Goal: Information Seeking & Learning: Learn about a topic

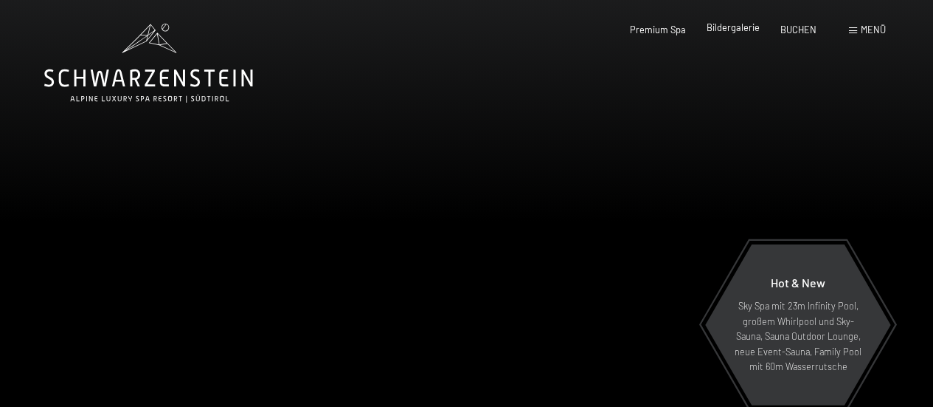
click at [722, 28] on span "Bildergalerie" at bounding box center [733, 27] width 53 height 12
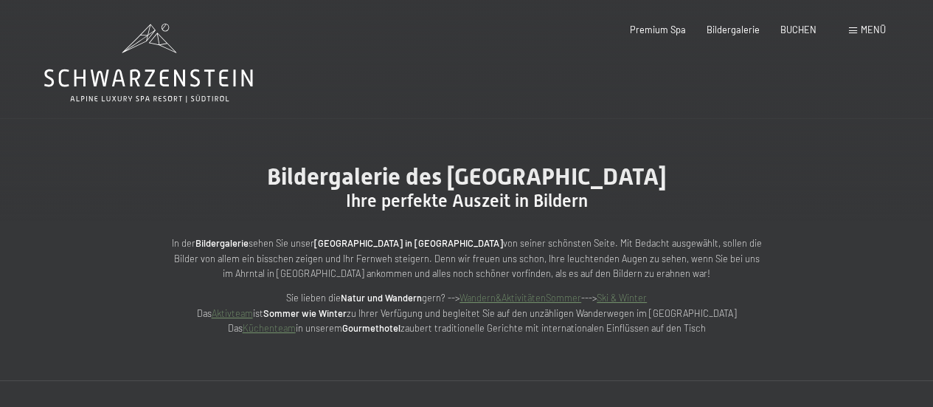
click at [863, 28] on span "Menü" at bounding box center [873, 30] width 25 height 12
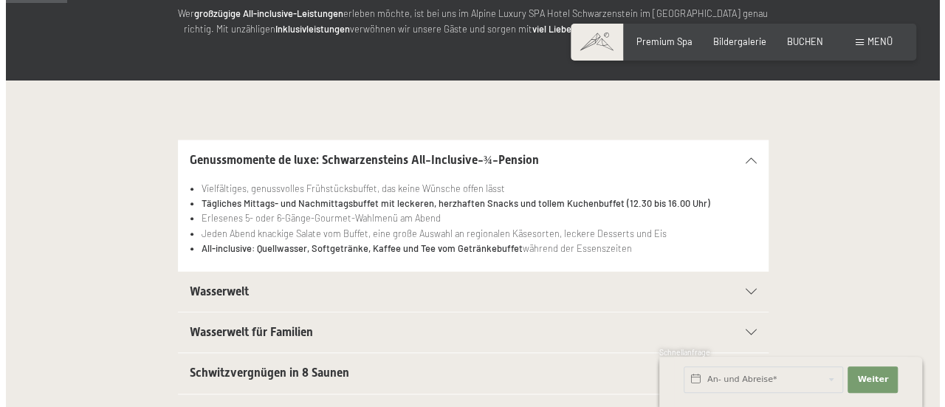
scroll to position [148, 0]
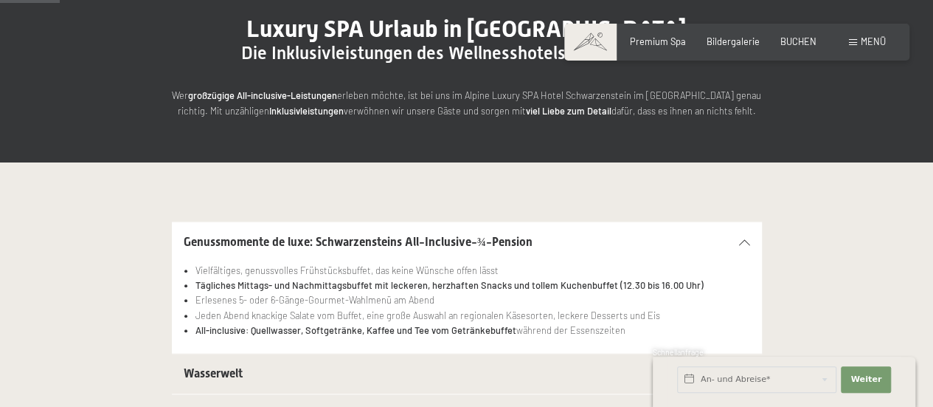
click at [874, 46] on span "Menü" at bounding box center [873, 41] width 25 height 12
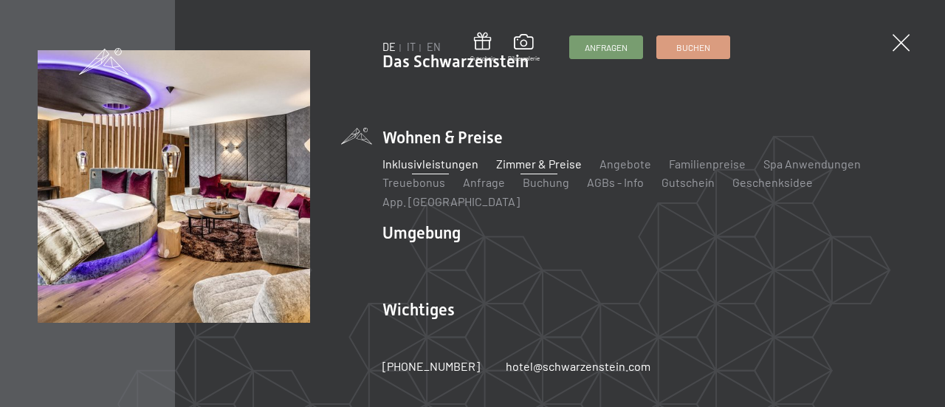
click at [519, 170] on link "Zimmer & Preise" at bounding box center [539, 163] width 86 height 14
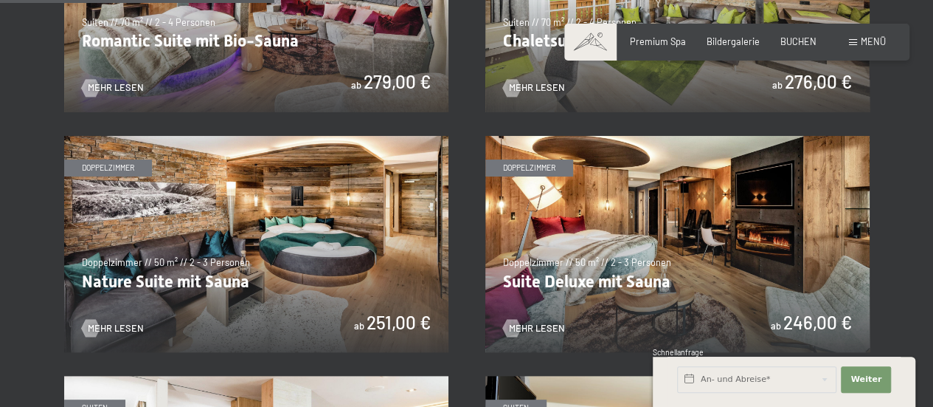
scroll to position [1107, 0]
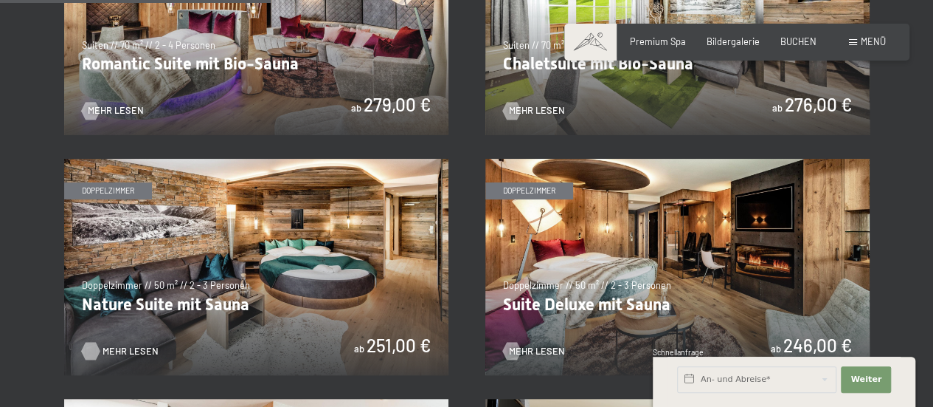
click at [112, 348] on span "Mehr Lesen" at bounding box center [131, 350] width 56 height 13
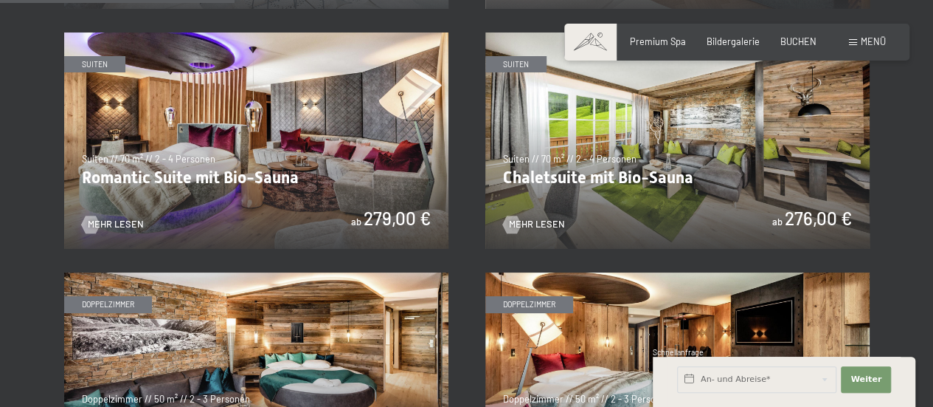
scroll to position [959, 0]
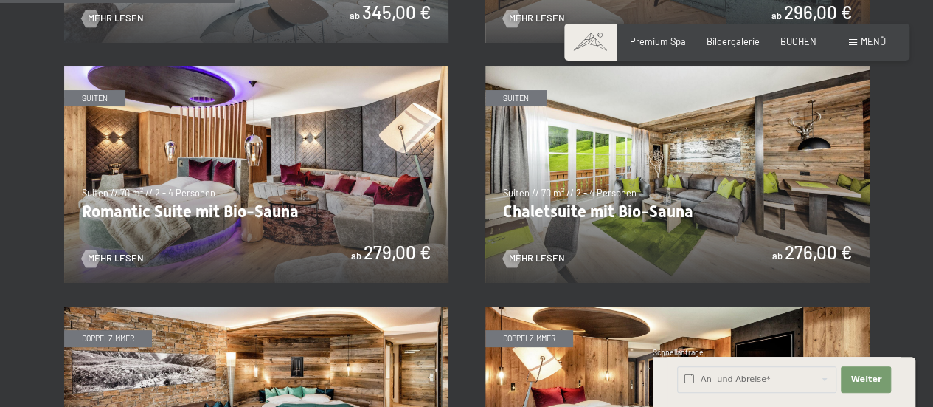
click at [610, 250] on img at bounding box center [678, 174] width 384 height 216
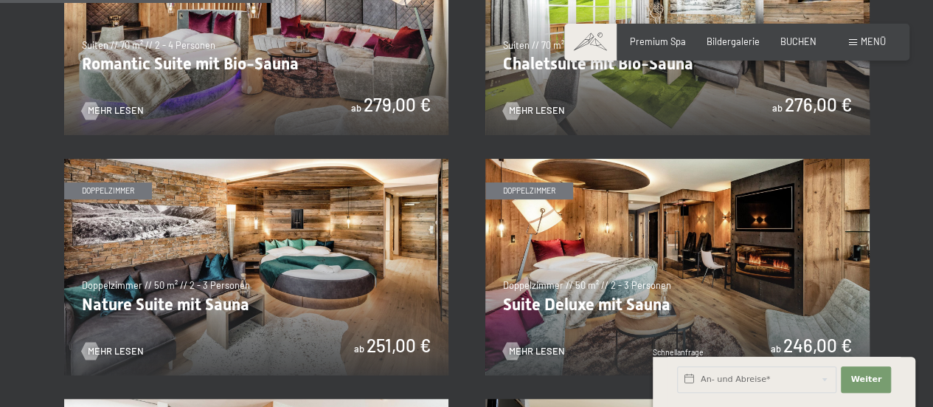
scroll to position [1181, 0]
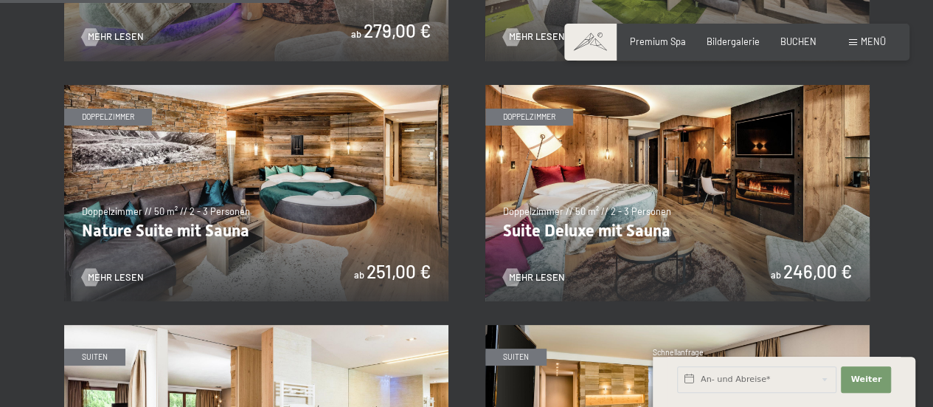
click at [654, 233] on img at bounding box center [678, 193] width 384 height 216
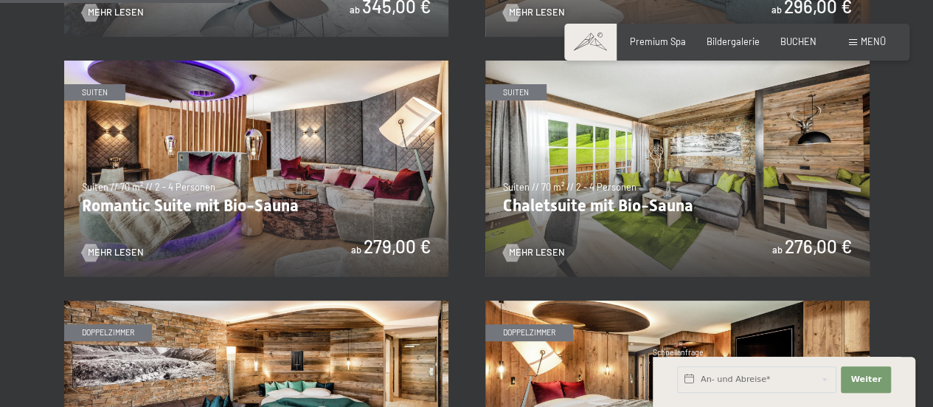
scroll to position [959, 0]
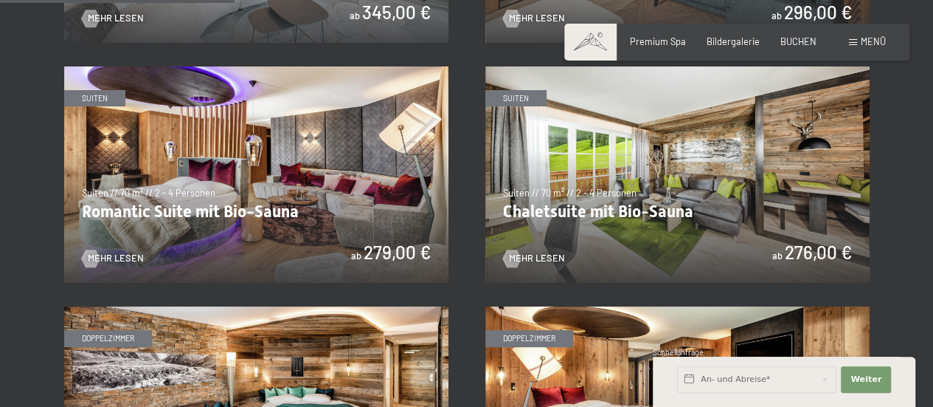
click at [254, 185] on img at bounding box center [256, 174] width 384 height 216
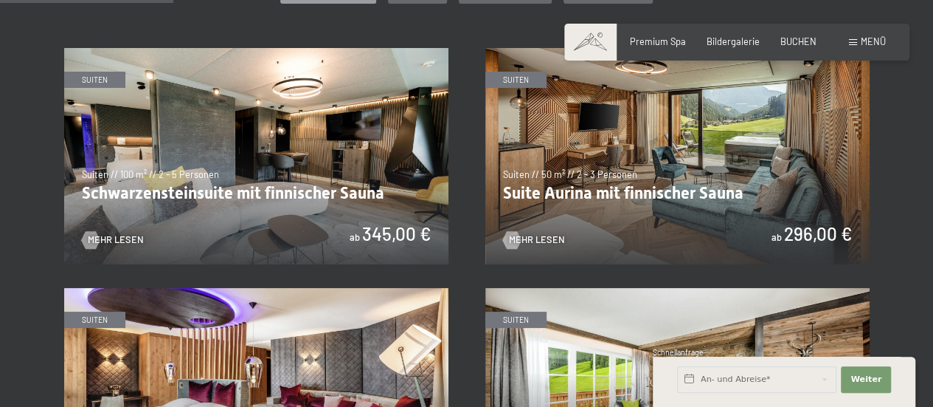
scroll to position [664, 0]
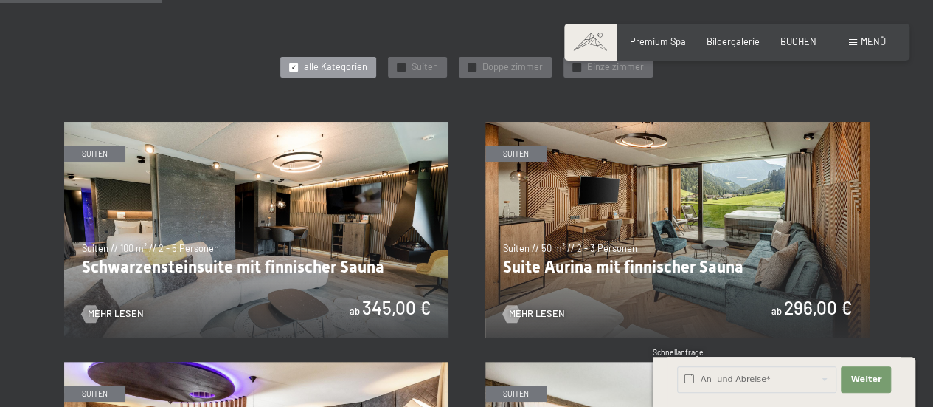
click at [593, 271] on img at bounding box center [678, 230] width 384 height 216
click at [258, 255] on img at bounding box center [256, 230] width 384 height 216
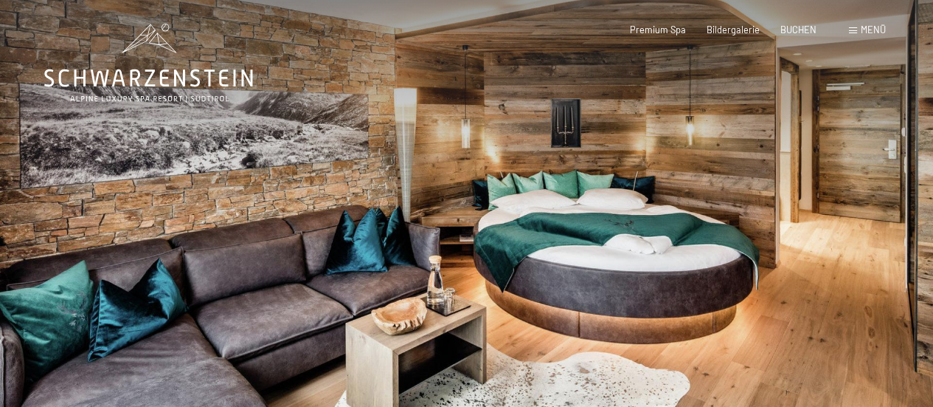
click at [567, 278] on div at bounding box center [700, 240] width 467 height 480
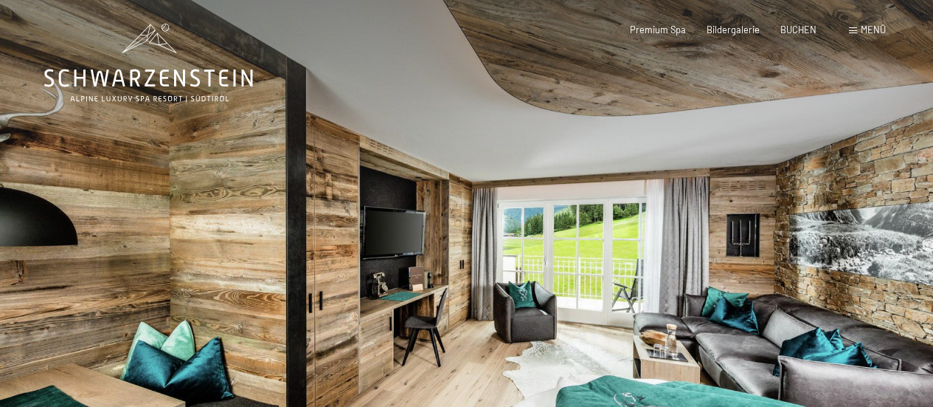
click at [568, 279] on div at bounding box center [700, 240] width 467 height 480
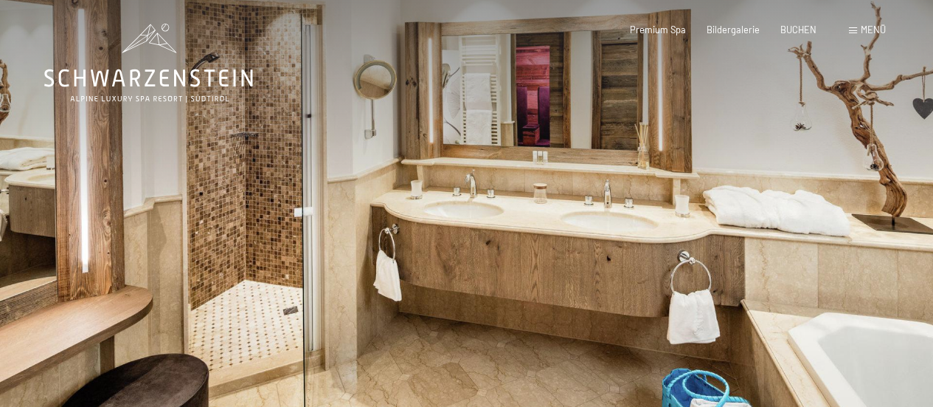
click at [568, 279] on div at bounding box center [700, 240] width 467 height 480
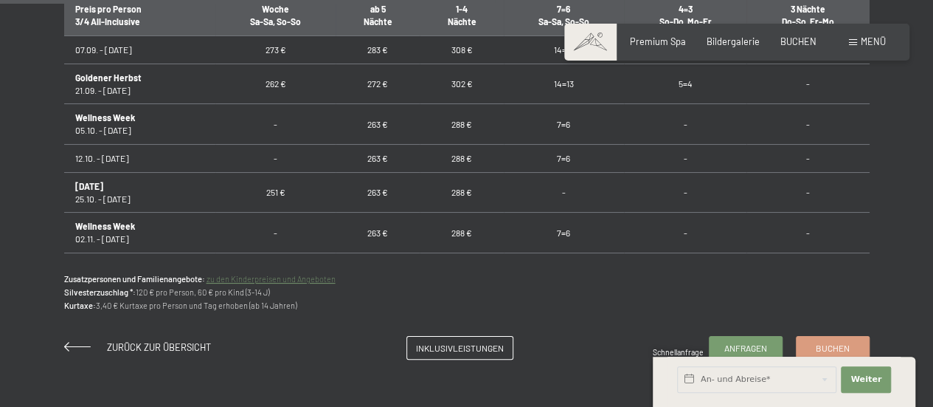
scroll to position [886, 0]
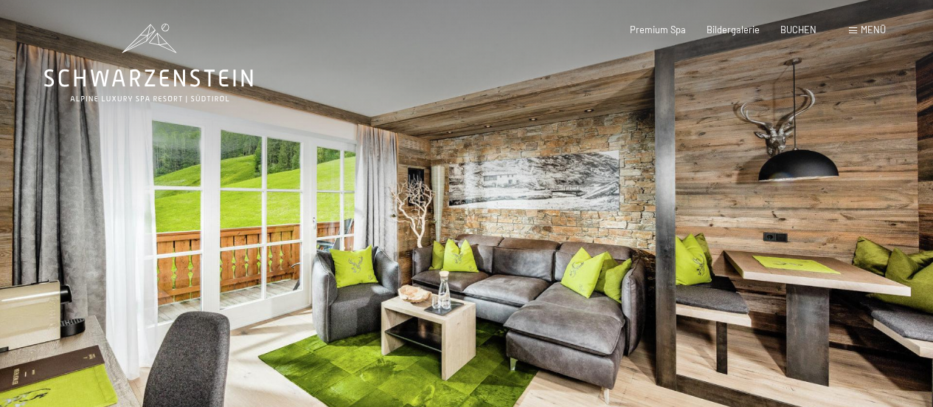
click at [899, 362] on div at bounding box center [700, 240] width 467 height 480
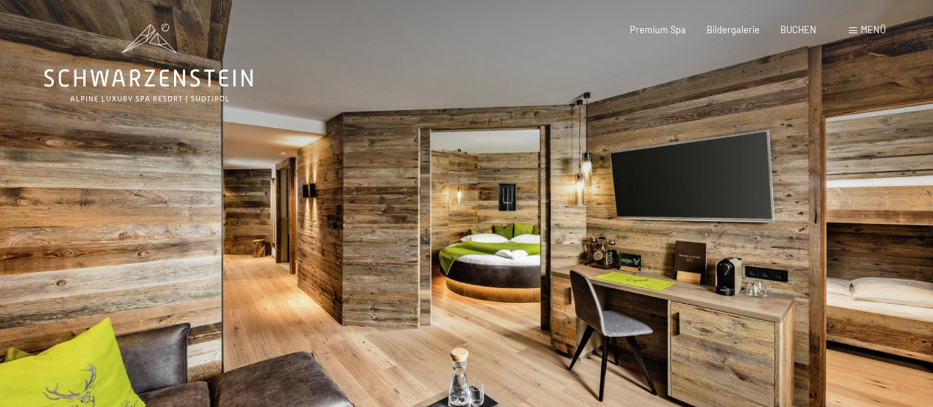
click at [899, 362] on div at bounding box center [700, 240] width 467 height 480
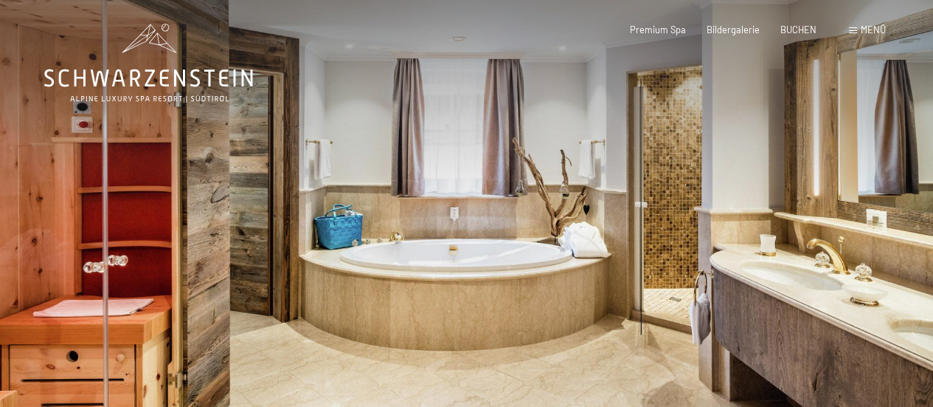
click at [899, 362] on div at bounding box center [700, 240] width 467 height 480
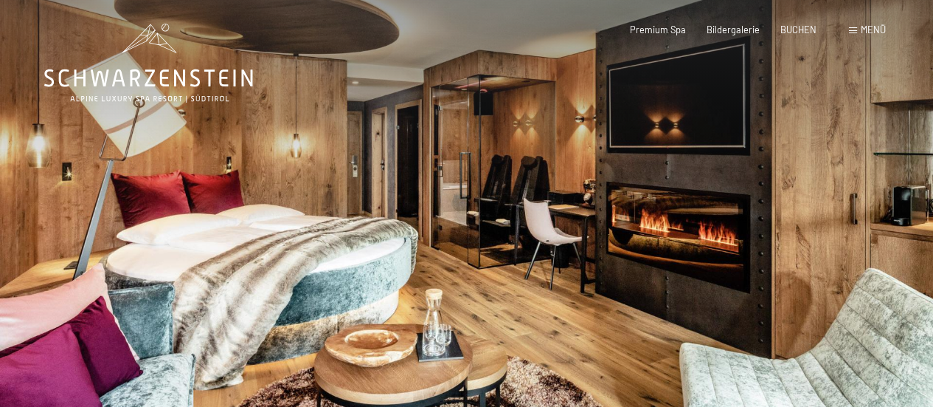
click at [674, 263] on div at bounding box center [700, 240] width 467 height 480
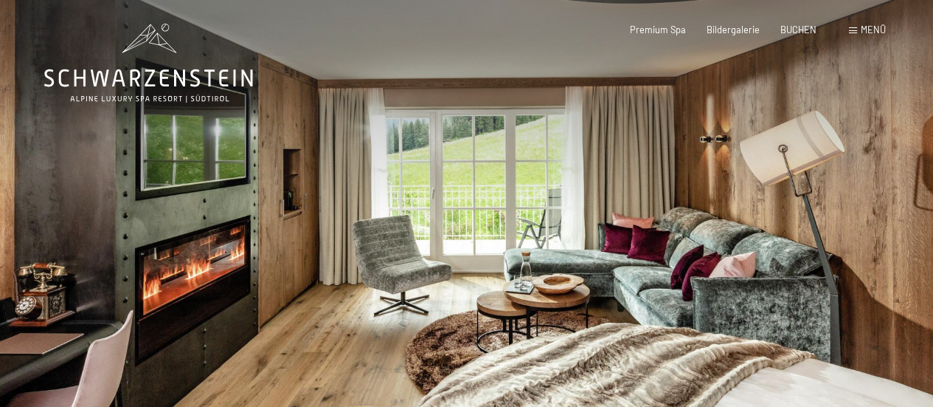
click at [674, 263] on div at bounding box center [700, 240] width 467 height 480
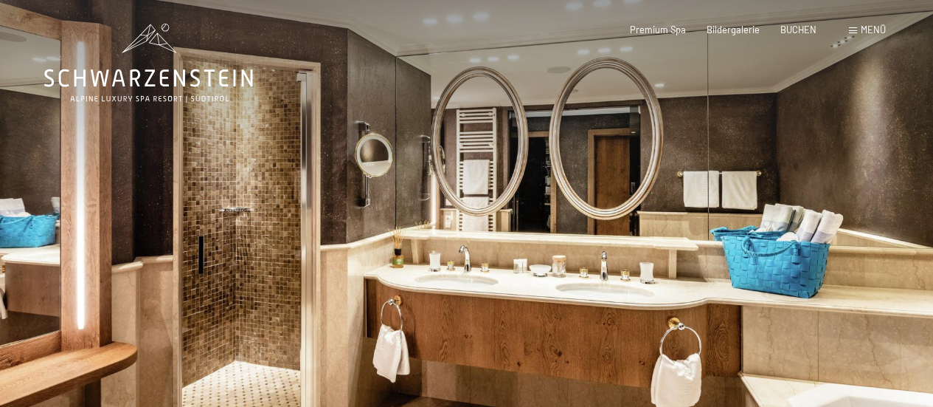
click at [674, 263] on div at bounding box center [700, 240] width 467 height 480
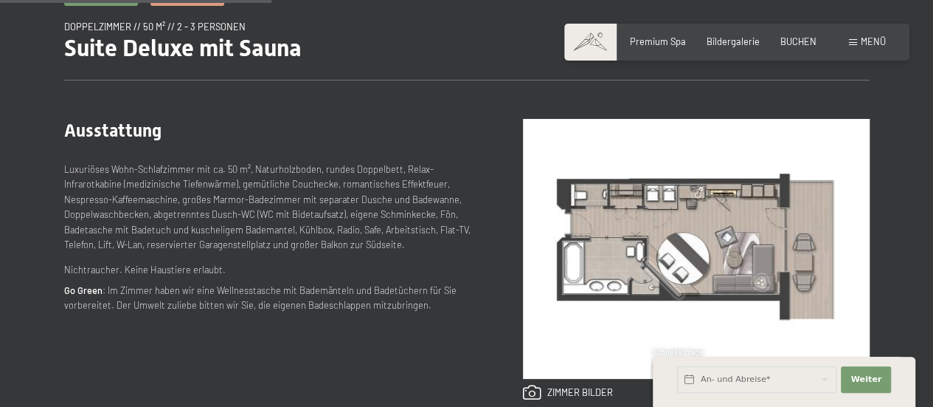
scroll to position [517, 0]
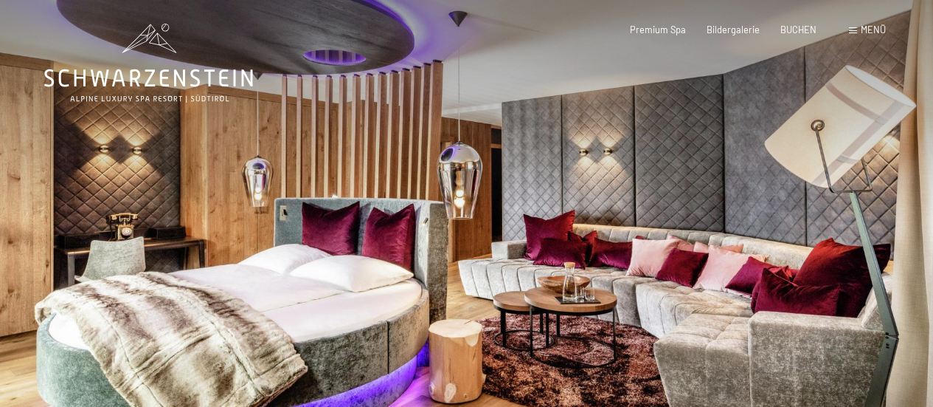
click at [744, 265] on div at bounding box center [700, 240] width 467 height 480
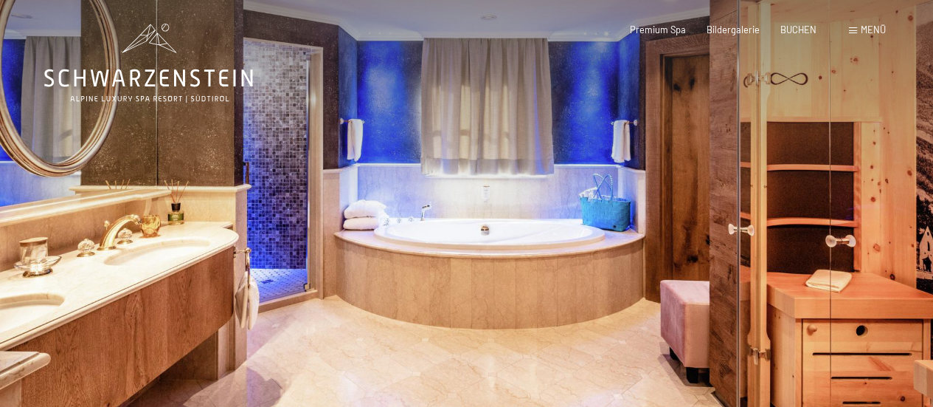
click at [744, 265] on div at bounding box center [700, 240] width 467 height 480
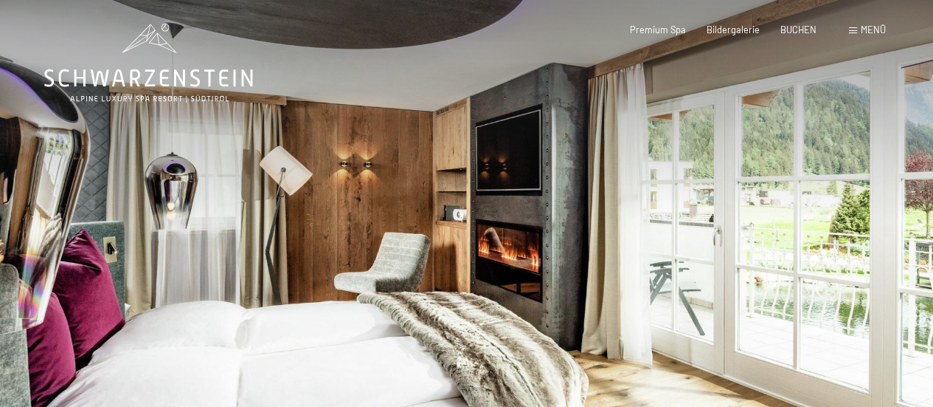
click at [744, 265] on div at bounding box center [700, 240] width 467 height 480
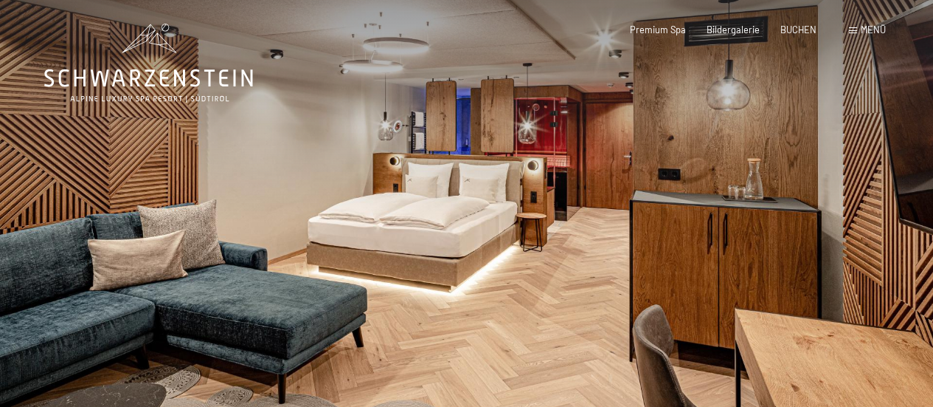
click at [899, 224] on div at bounding box center [700, 240] width 467 height 480
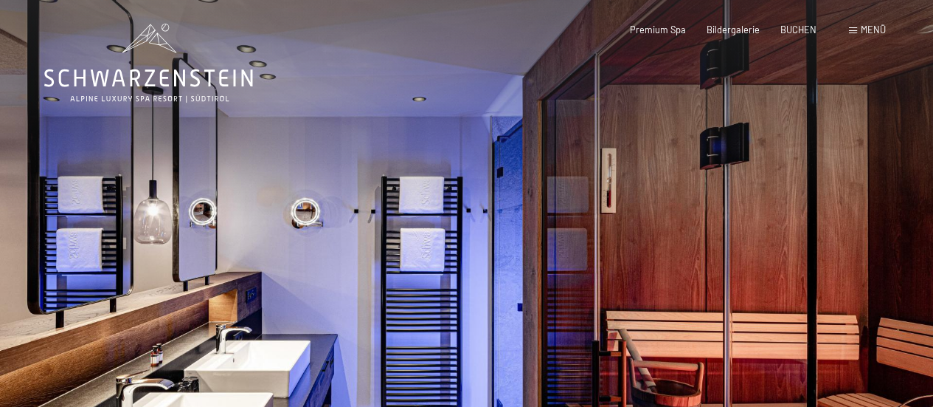
click at [899, 224] on div at bounding box center [700, 240] width 467 height 480
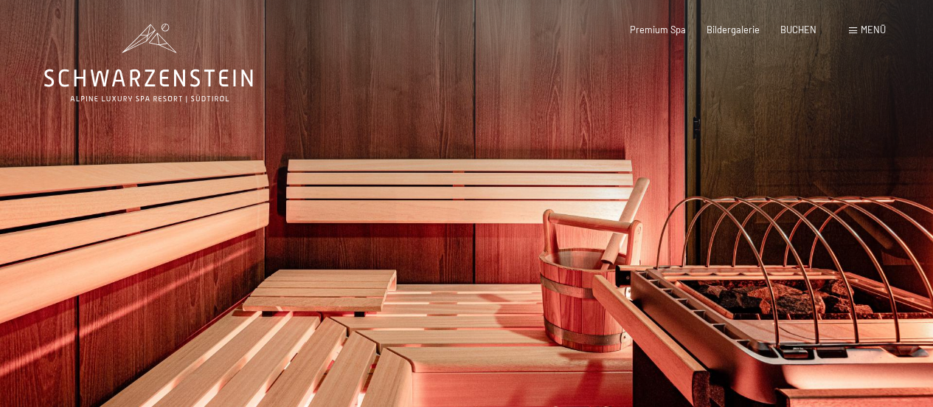
click at [899, 224] on div at bounding box center [700, 240] width 467 height 480
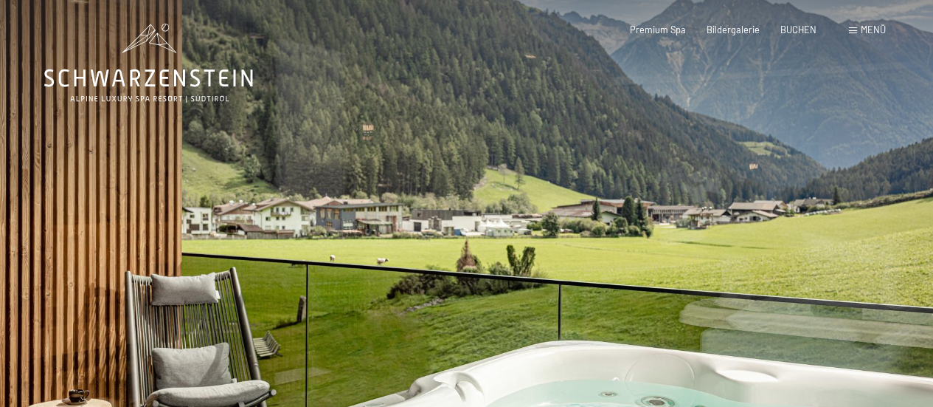
click at [899, 224] on div at bounding box center [700, 240] width 467 height 480
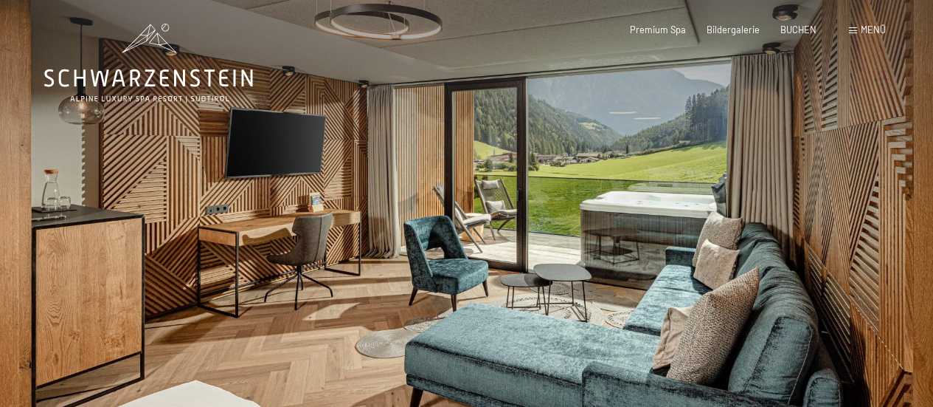
click at [899, 224] on div at bounding box center [700, 240] width 467 height 480
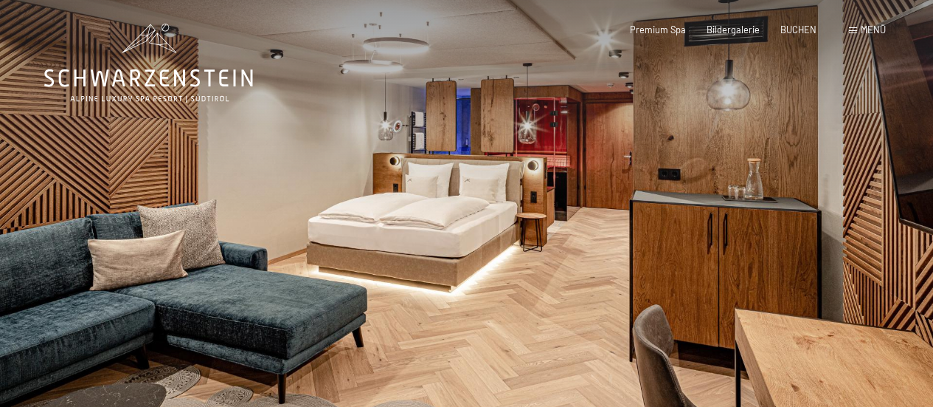
click at [899, 224] on div at bounding box center [700, 240] width 467 height 480
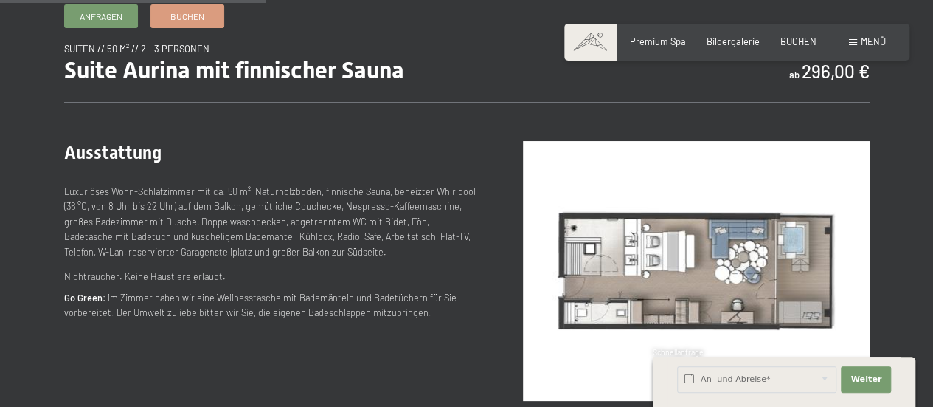
scroll to position [517, 0]
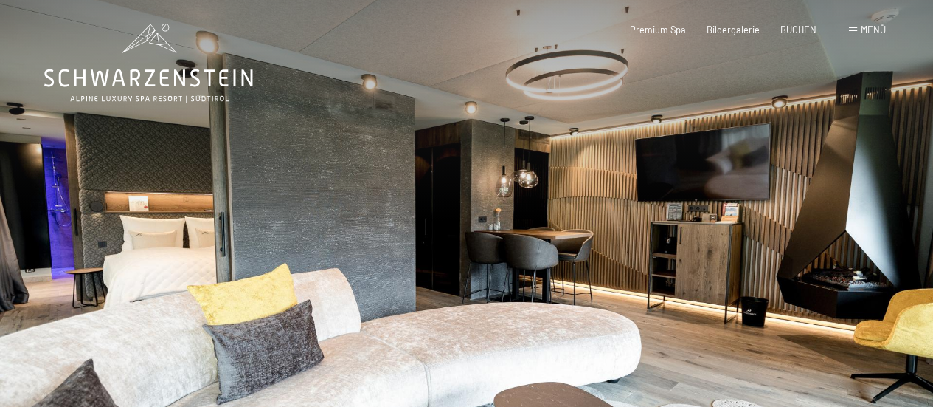
click at [894, 223] on div at bounding box center [700, 240] width 467 height 480
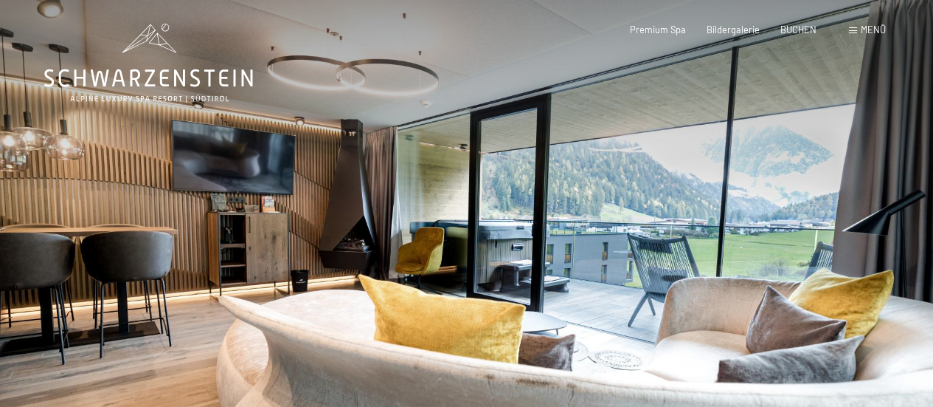
click at [894, 223] on div at bounding box center [700, 240] width 467 height 480
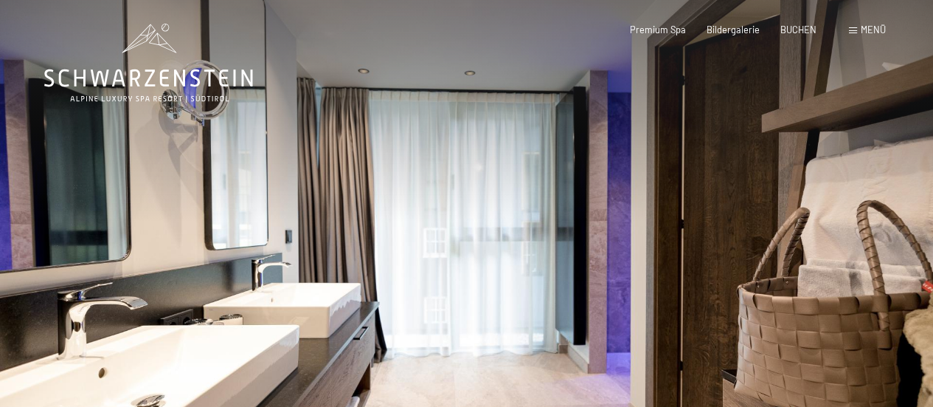
click at [894, 223] on div at bounding box center [700, 240] width 467 height 480
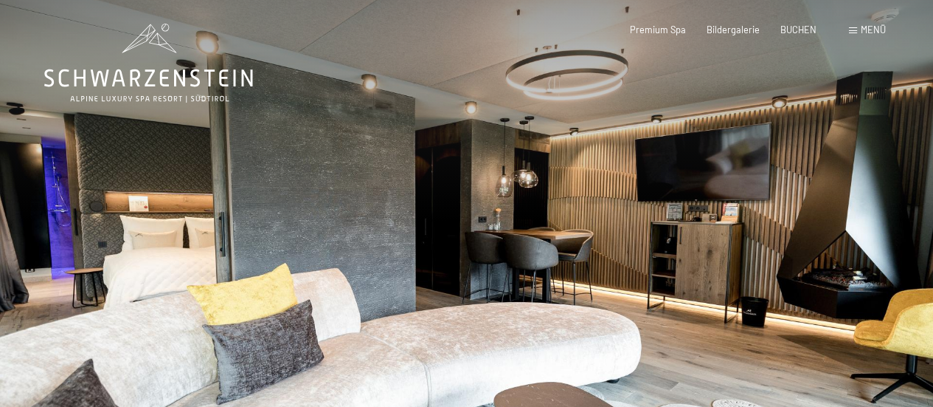
click at [894, 223] on div at bounding box center [700, 240] width 467 height 480
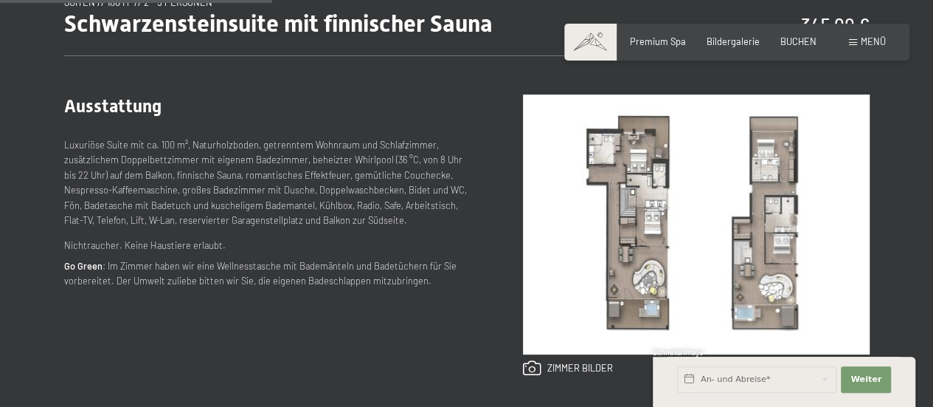
scroll to position [517, 0]
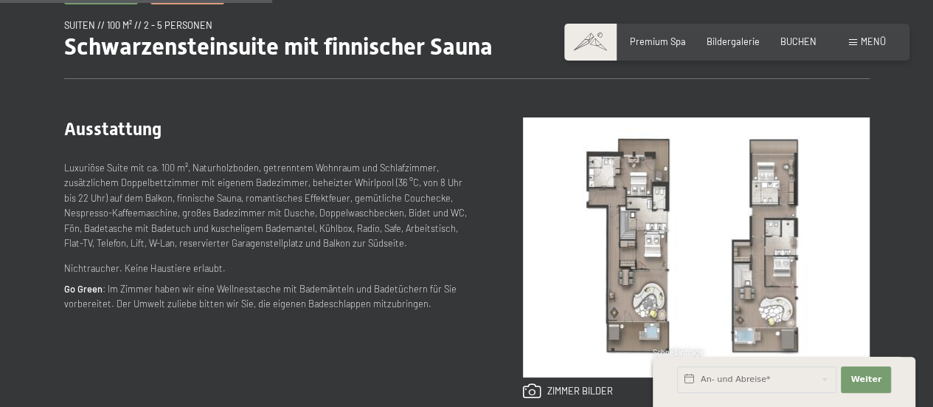
click at [623, 247] on img at bounding box center [696, 247] width 347 height 260
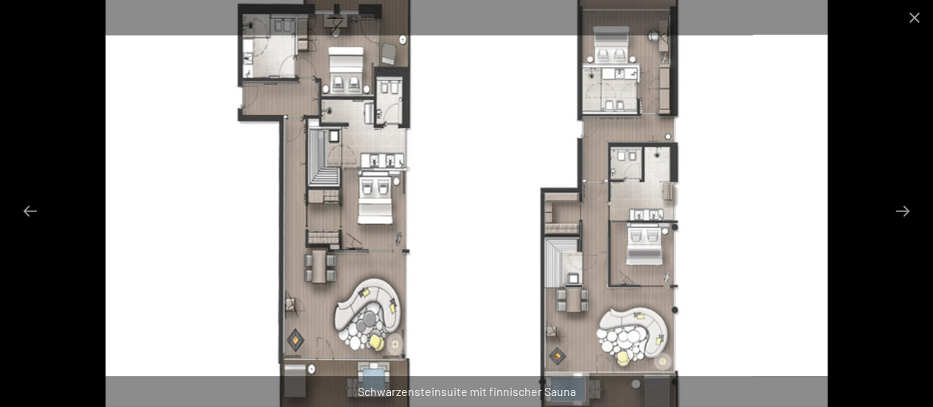
scroll to position [221, 0]
drag, startPoint x: 336, startPoint y: 118, endPoint x: 339, endPoint y: 204, distance: 85.7
click at [339, 204] on img at bounding box center [467, 203] width 723 height 407
drag, startPoint x: 428, startPoint y: 101, endPoint x: 434, endPoint y: 131, distance: 30.1
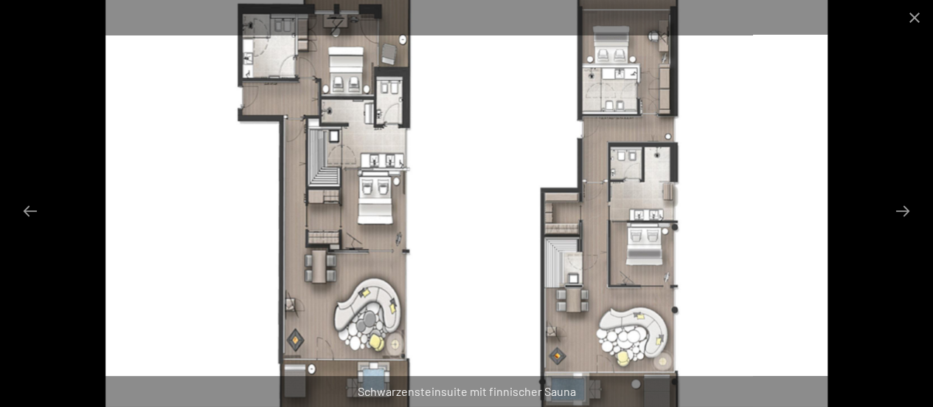
click at [434, 131] on img at bounding box center [467, 203] width 723 height 407
click at [919, 21] on button "Close gallery" at bounding box center [915, 17] width 37 height 35
